Goal: Find specific page/section: Find specific page/section

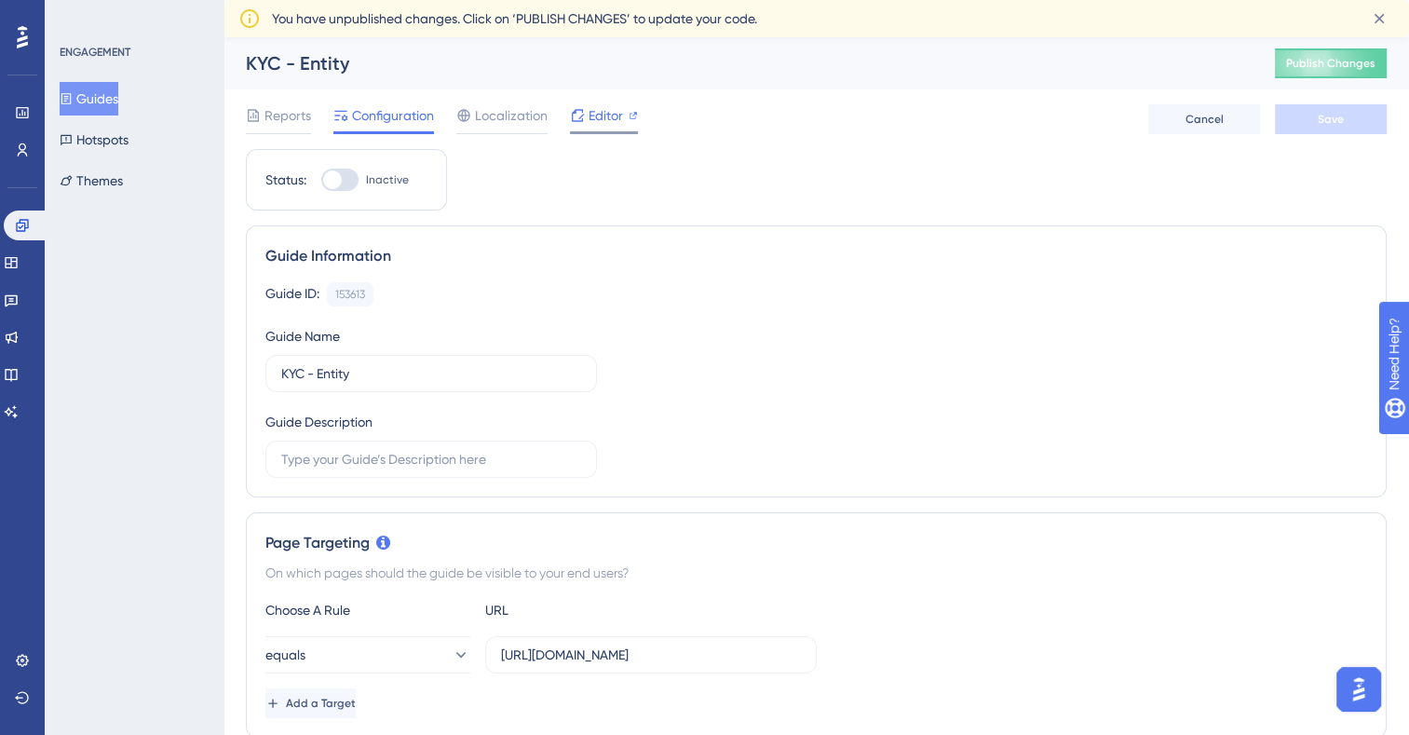
click at [594, 118] on span "Editor" at bounding box center [606, 115] width 34 height 22
click at [599, 123] on span "Editor" at bounding box center [606, 115] width 34 height 22
